Goal: Information Seeking & Learning: Learn about a topic

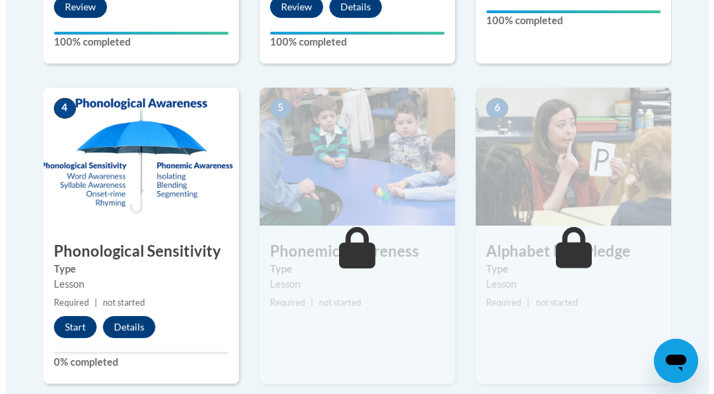
scroll to position [745, 0]
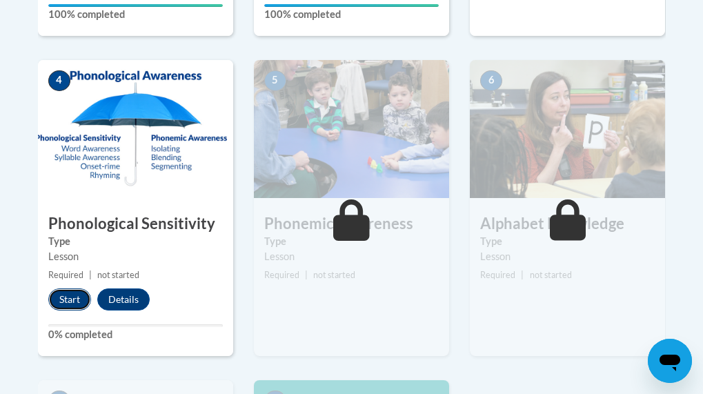
click at [69, 294] on button "Start" at bounding box center [69, 299] width 43 height 22
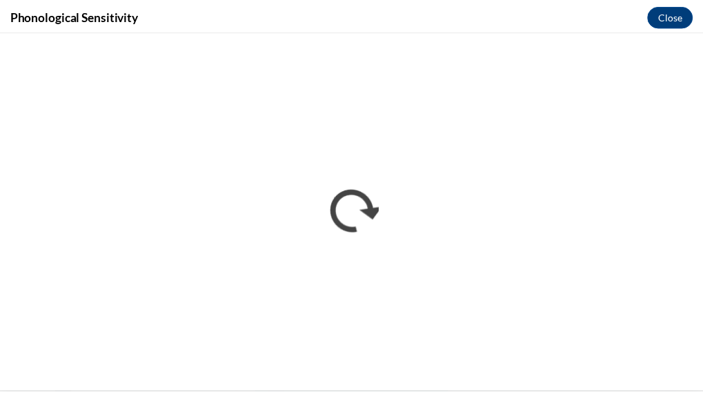
scroll to position [0, 0]
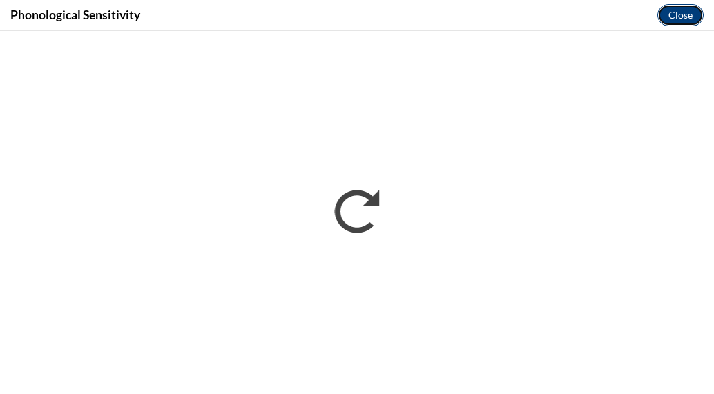
click at [676, 10] on button "Close" at bounding box center [680, 15] width 46 height 22
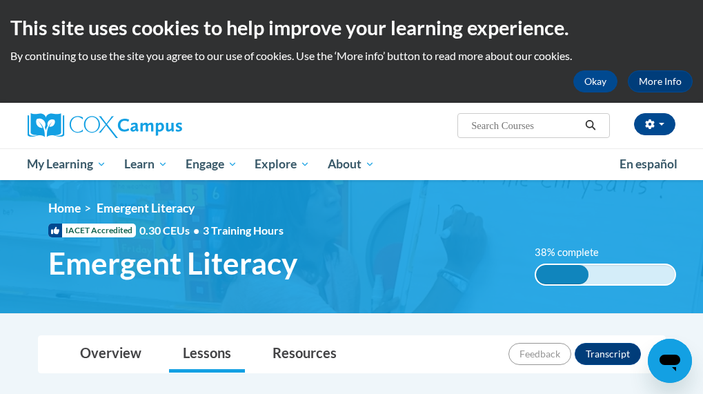
drag, startPoint x: 358, startPoint y: 210, endPoint x: 342, endPoint y: 192, distance: 24.9
click at [342, 192] on div "<en>Home</en><fr>Accueil</fr><de>Zuhause</de><it>Casa</it><es>Casa</es><pt>Casa…" at bounding box center [351, 247] width 703 height 134
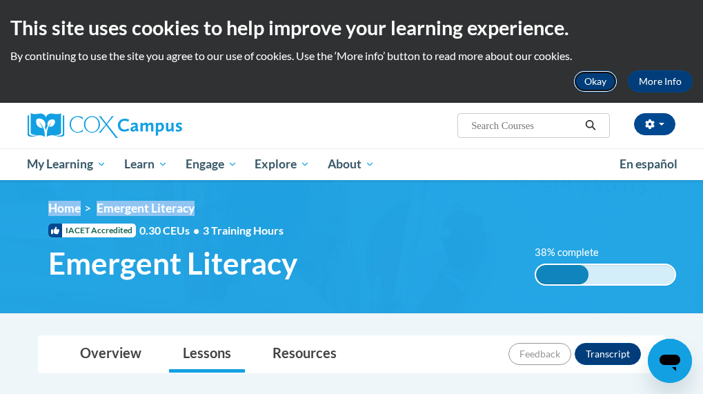
click at [594, 84] on button "Okay" at bounding box center [595, 81] width 44 height 22
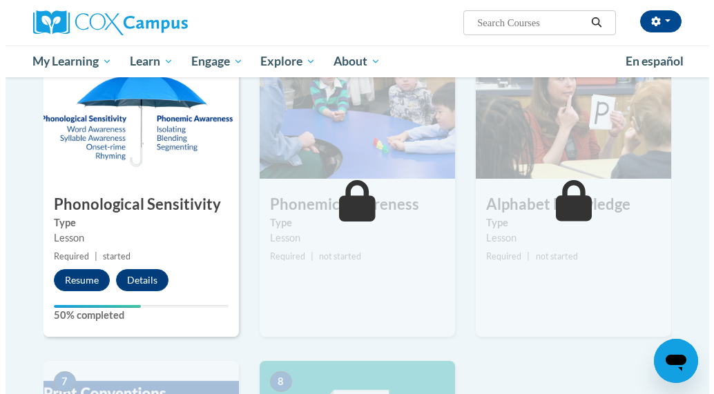
scroll to position [663, 0]
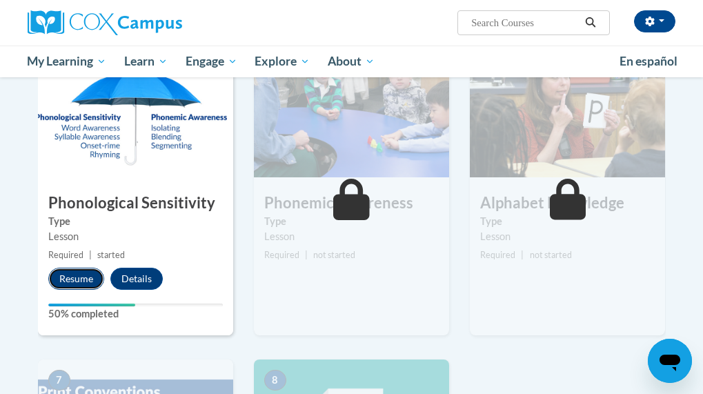
click at [75, 284] on button "Resume" at bounding box center [76, 279] width 56 height 22
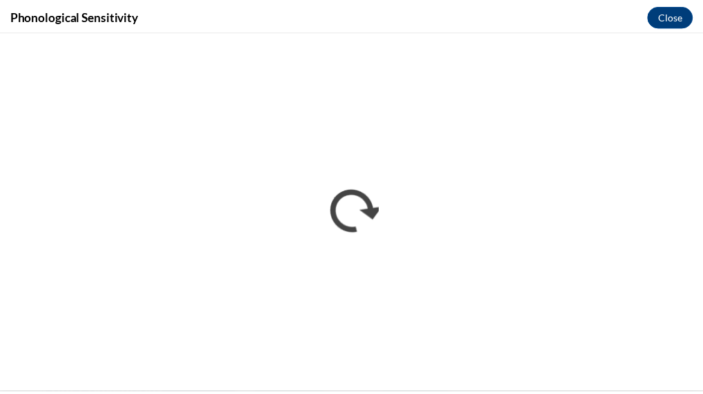
scroll to position [0, 0]
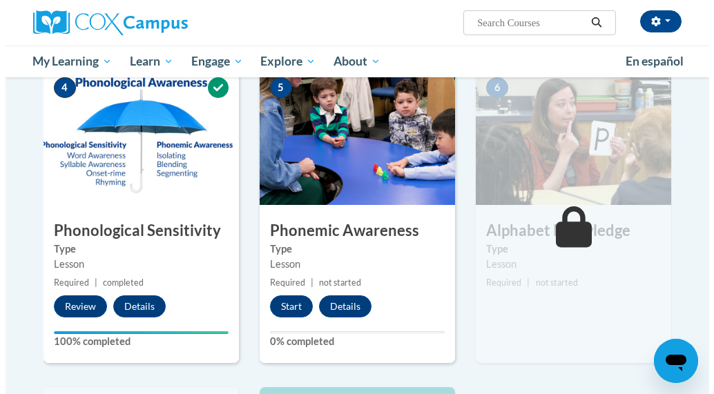
scroll to position [607, 0]
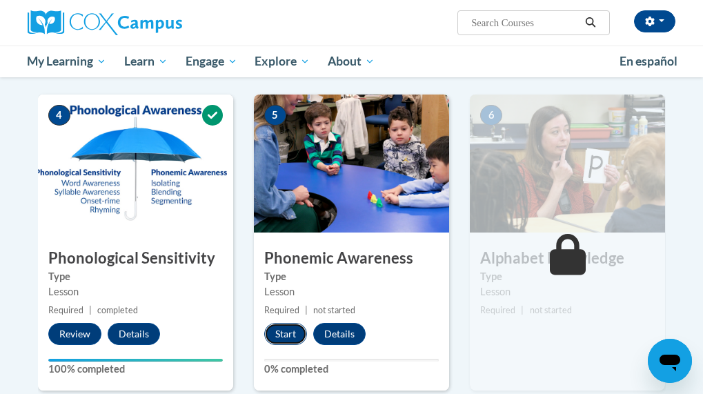
click at [280, 329] on button "Start" at bounding box center [285, 334] width 43 height 22
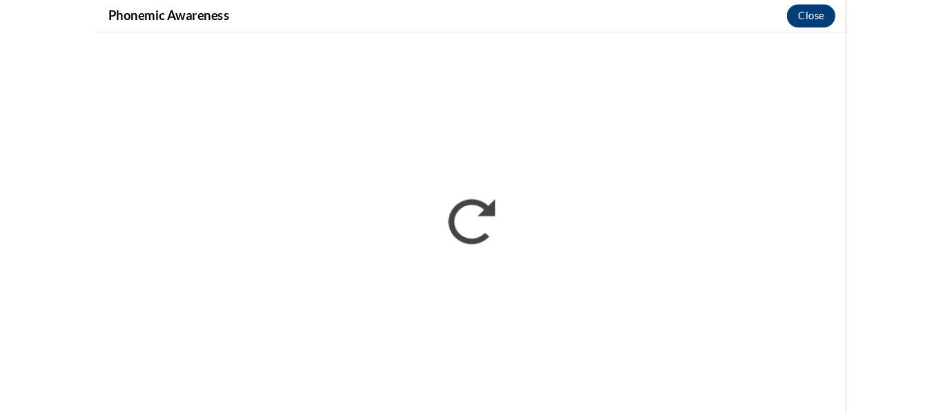
scroll to position [0, 0]
